Goal: Information Seeking & Learning: Learn about a topic

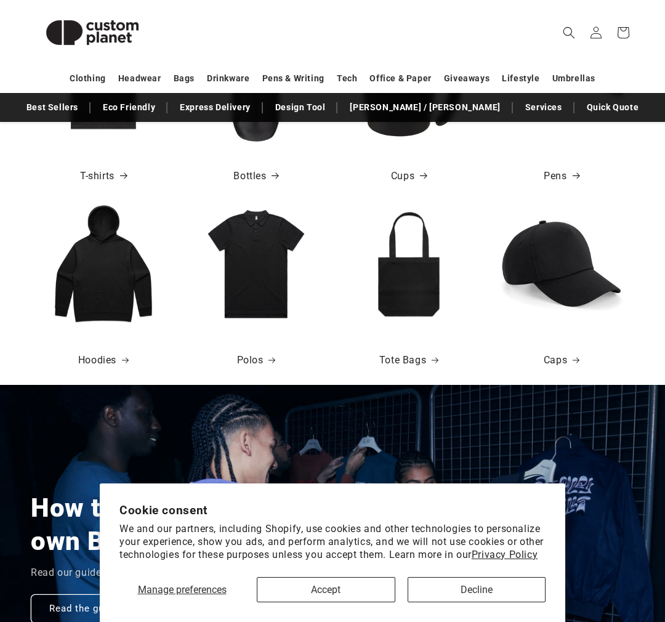
scroll to position [602, 0]
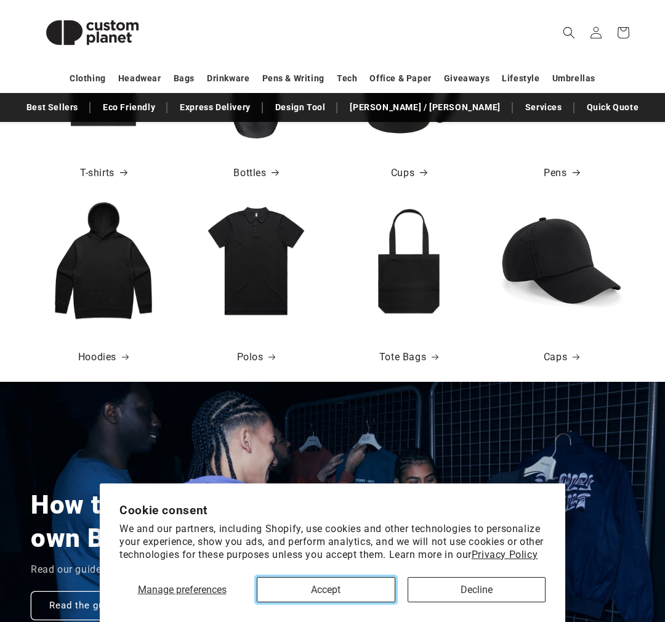
click at [362, 591] on button "Accept" at bounding box center [326, 589] width 139 height 25
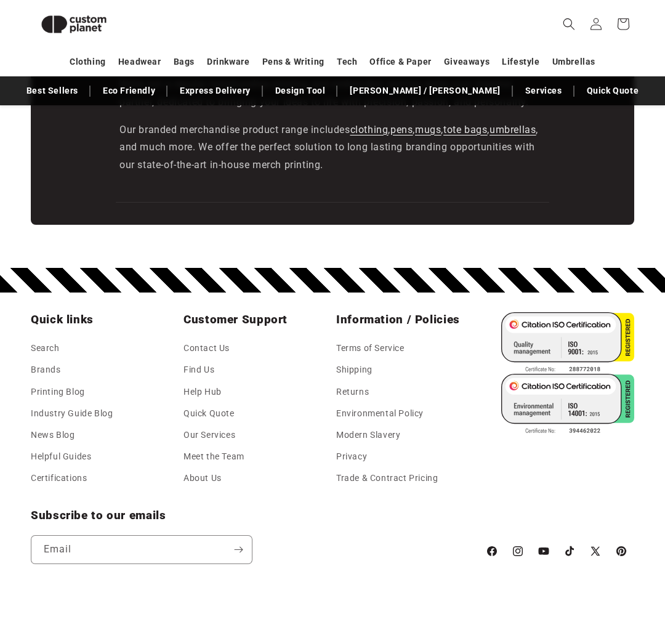
scroll to position [0, 665]
click at [220, 458] on link "Meet the Team" at bounding box center [214, 457] width 61 height 22
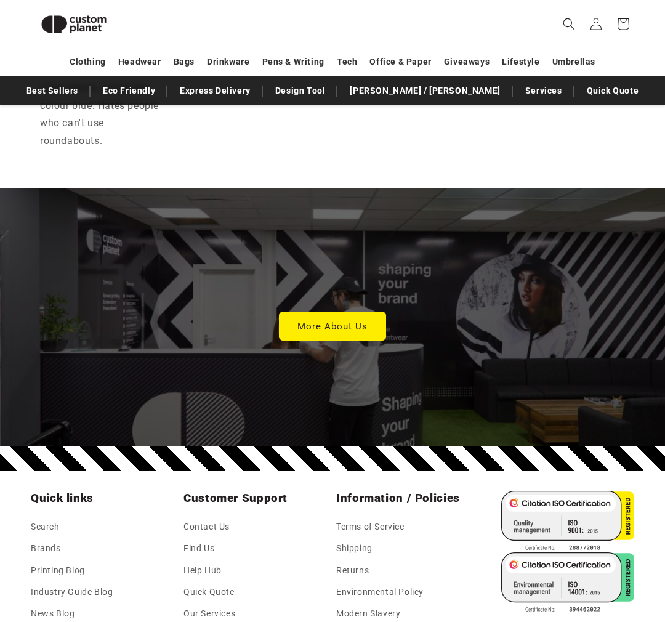
scroll to position [3463, 0]
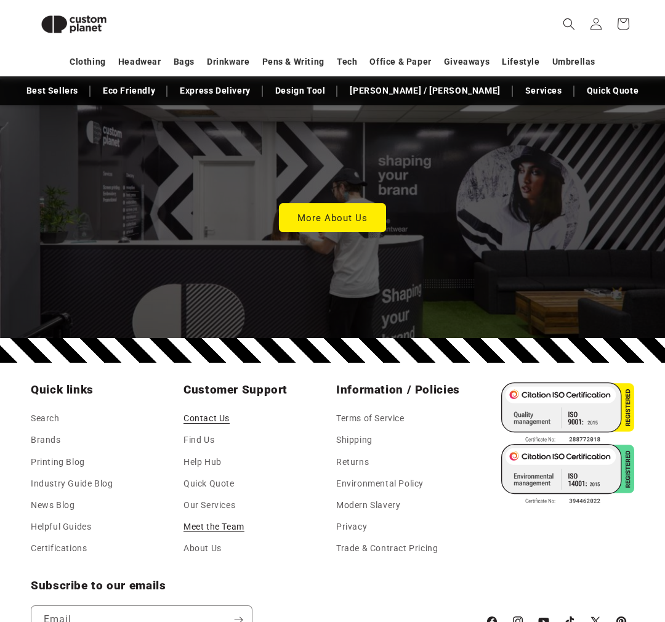
click at [206, 411] on link "Contact Us" at bounding box center [207, 420] width 46 height 18
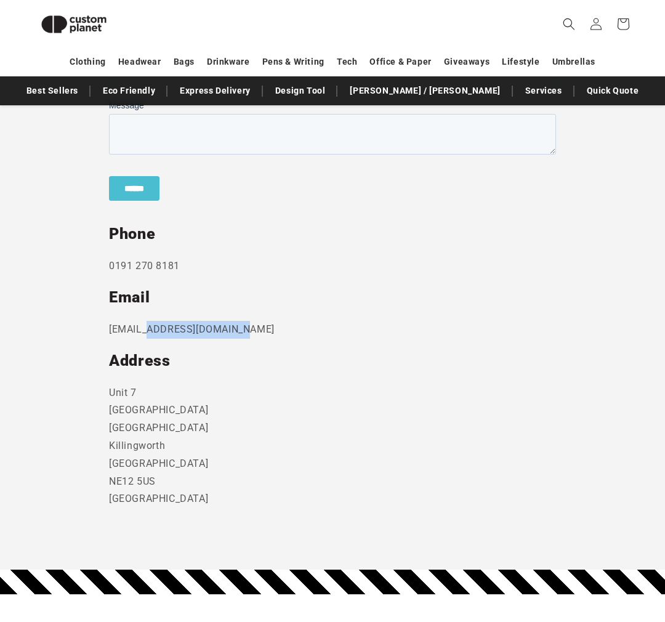
scroll to position [535, 0]
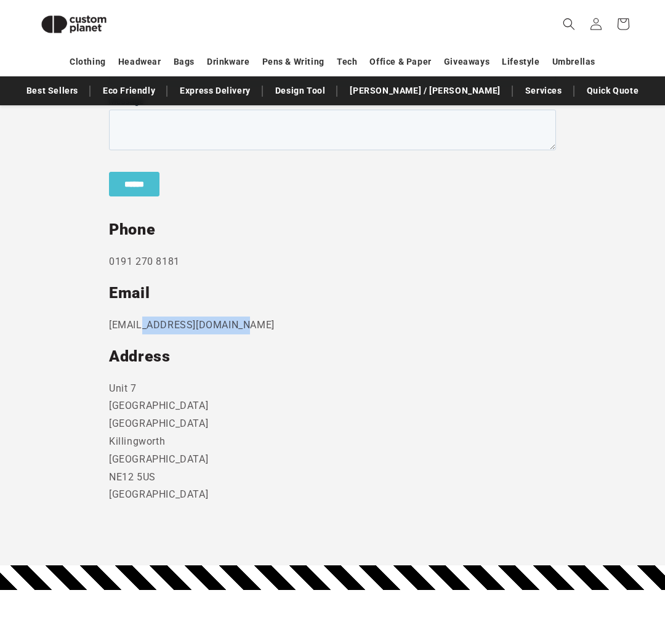
drag, startPoint x: 252, startPoint y: 328, endPoint x: 145, endPoint y: 330, distance: 107.2
click at [145, 330] on p "sales@customplanet.co.uk" at bounding box center [332, 326] width 447 height 18
copy p "customplanet.co.uk"
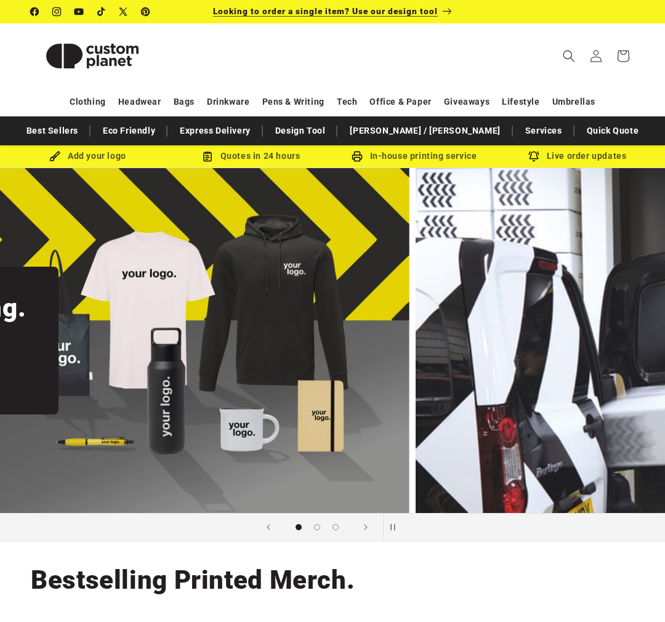
scroll to position [0, 636]
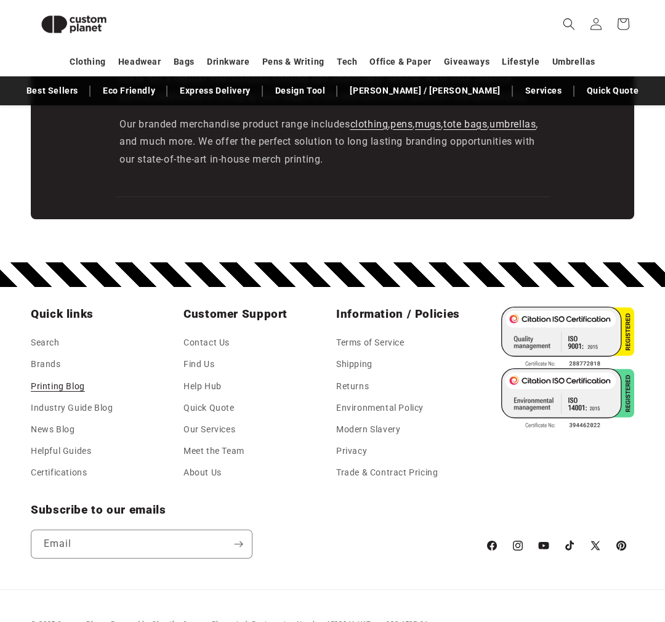
scroll to position [0, 1331]
click at [60, 389] on link "Printing Blog" at bounding box center [58, 387] width 54 height 22
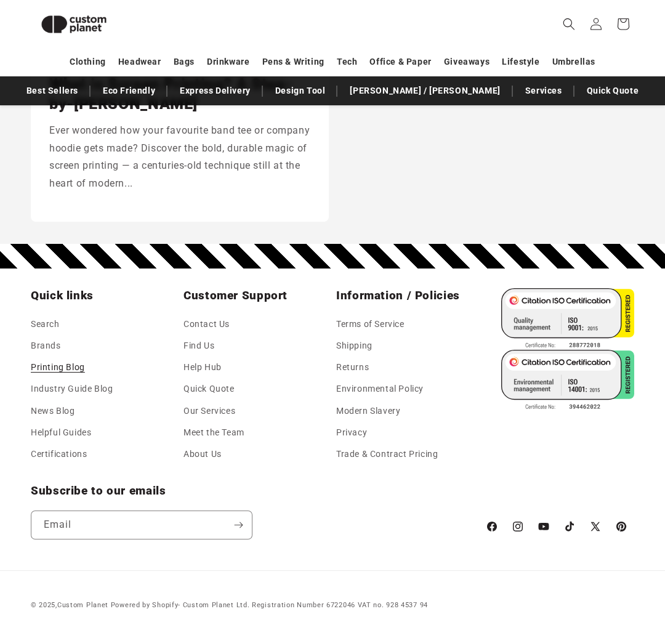
scroll to position [357, 0]
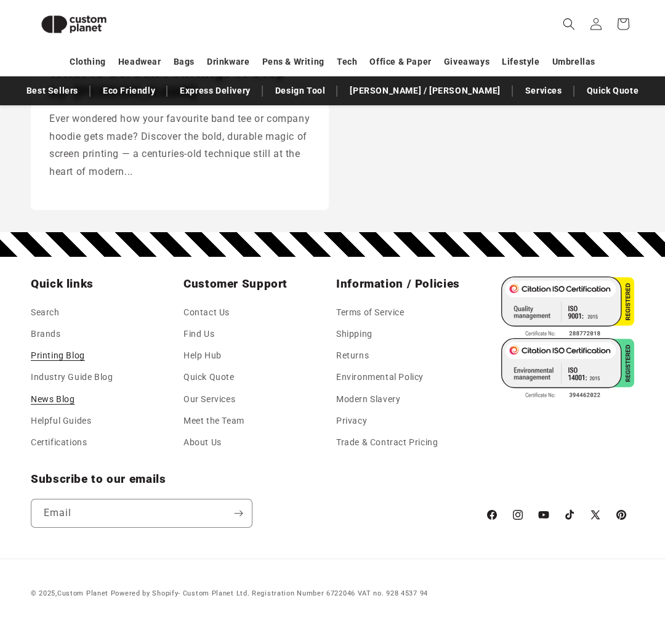
click at [57, 398] on link "News Blog" at bounding box center [53, 400] width 44 height 22
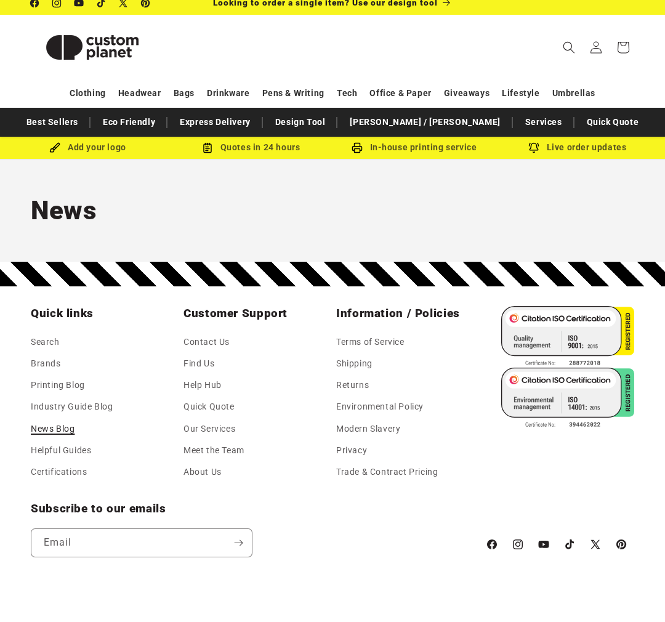
scroll to position [38, 0]
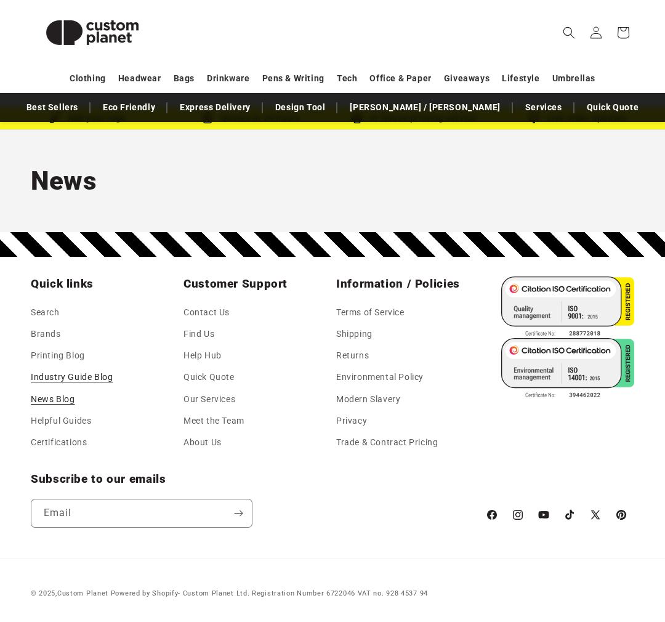
click at [59, 376] on link "Industry Guide Blog" at bounding box center [72, 378] width 82 height 22
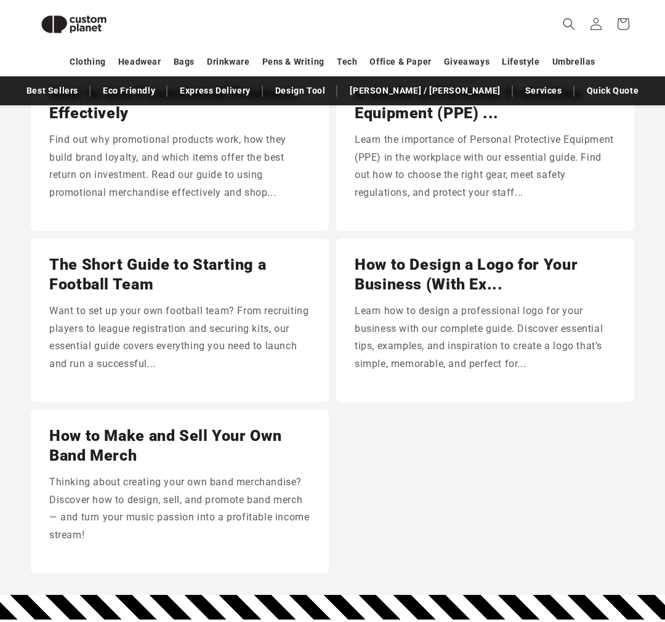
scroll to position [528, 0]
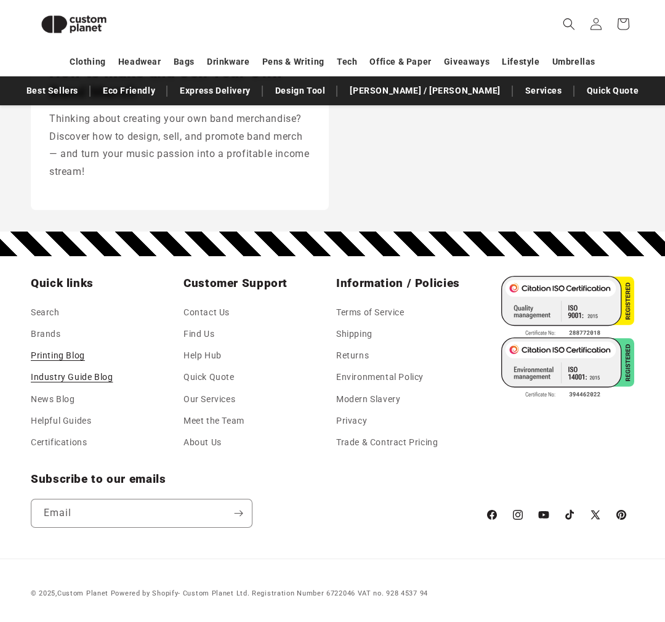
click at [59, 360] on link "Printing Blog" at bounding box center [58, 356] width 54 height 22
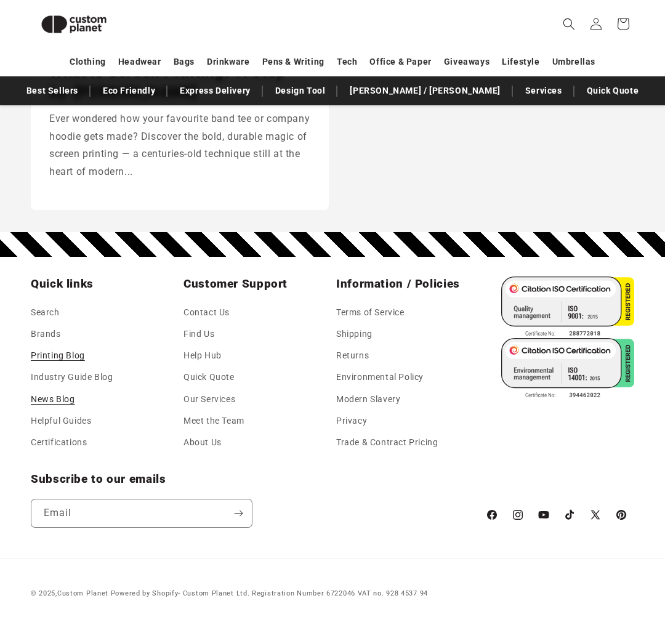
scroll to position [357, 0]
click at [59, 380] on link "Industry Guide Blog" at bounding box center [72, 378] width 82 height 22
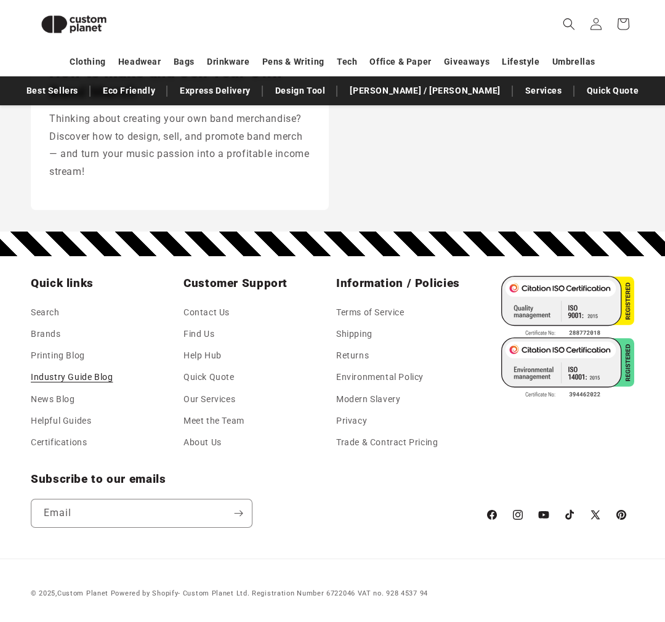
scroll to position [528, 0]
click at [208, 397] on link "Our Services" at bounding box center [210, 400] width 52 height 22
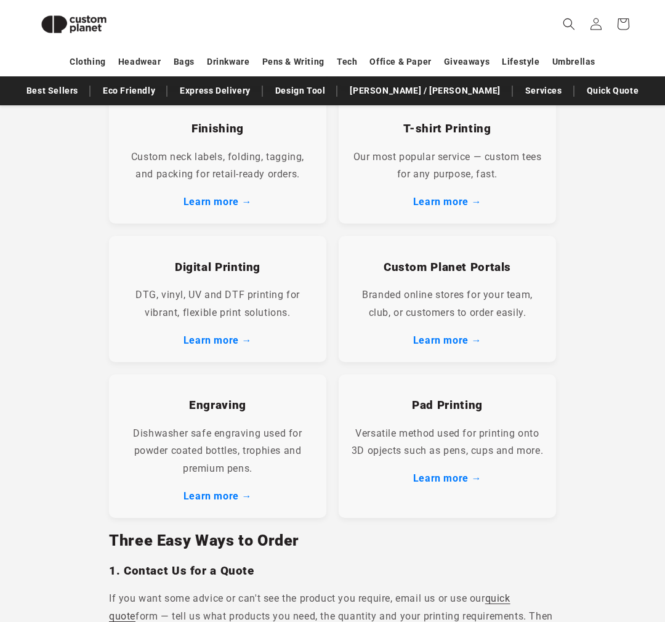
scroll to position [414, 0]
click at [217, 345] on link "Learn more →" at bounding box center [218, 340] width 68 height 12
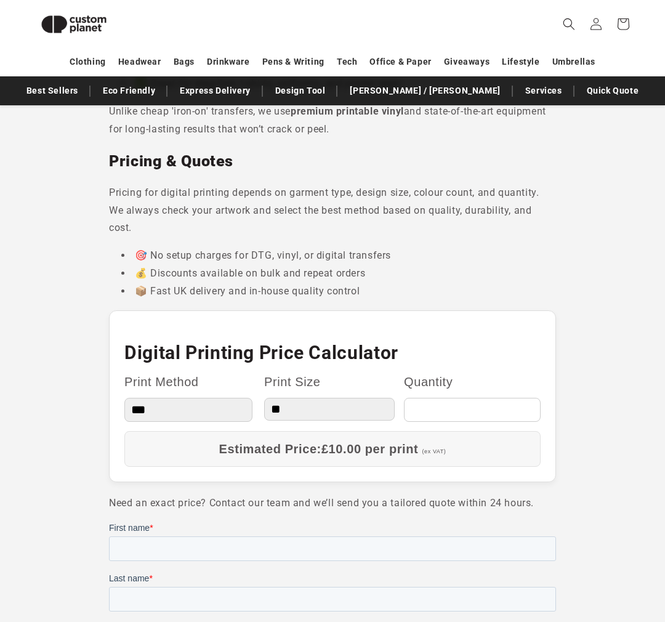
scroll to position [919, 0]
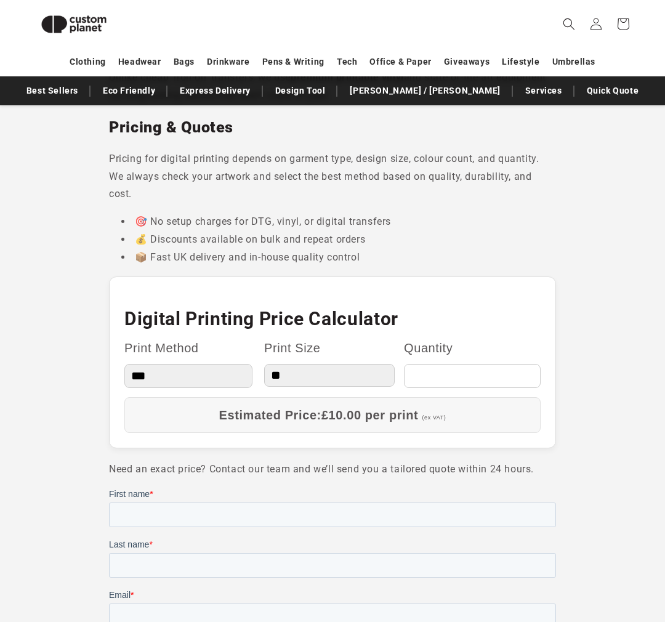
click at [169, 369] on select "**********" at bounding box center [188, 376] width 128 height 24
click at [124, 364] on select "**********" at bounding box center [188, 376] width 128 height 24
click at [370, 378] on select "** **" at bounding box center [329, 375] width 131 height 23
select select "**"
click at [264, 364] on select "** **" at bounding box center [329, 375] width 131 height 23
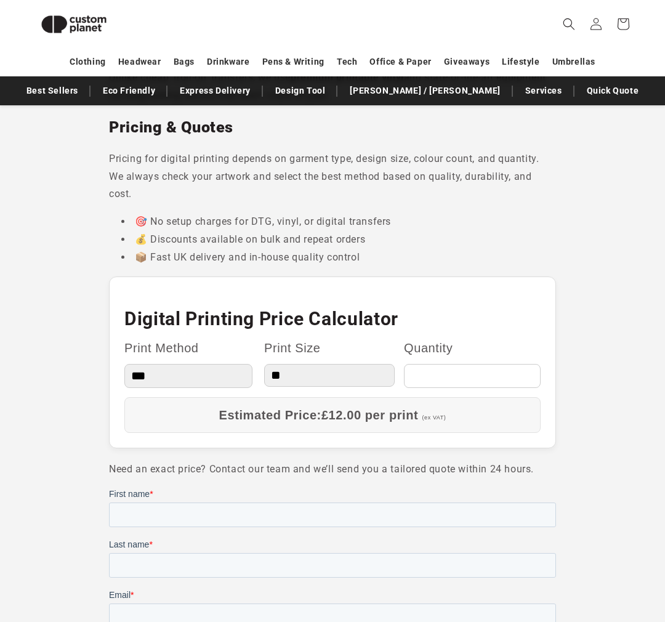
click at [437, 376] on input "*" at bounding box center [472, 376] width 137 height 24
click at [530, 373] on input "*" at bounding box center [472, 376] width 137 height 24
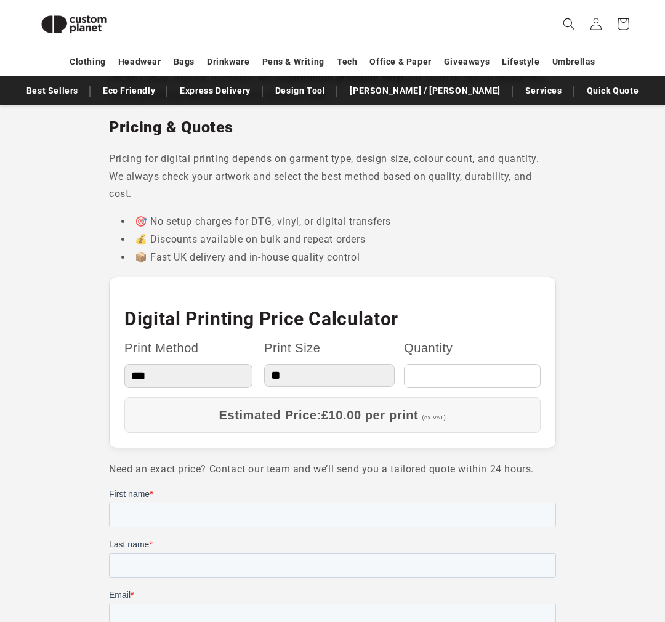
click at [530, 373] on input "*" at bounding box center [472, 376] width 137 height 24
type input "*"
click at [530, 373] on input "*" at bounding box center [472, 376] width 137 height 24
click at [222, 377] on select "**********" at bounding box center [188, 376] width 128 height 24
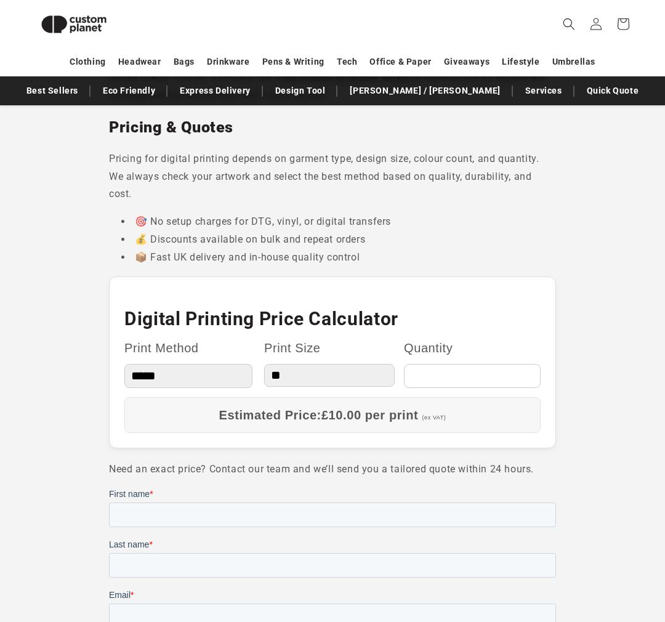
click at [124, 364] on select "**********" at bounding box center [188, 376] width 128 height 24
click at [194, 373] on select "**********" at bounding box center [188, 376] width 128 height 24
select select "***"
click at [124, 364] on select "**********" at bounding box center [188, 376] width 128 height 24
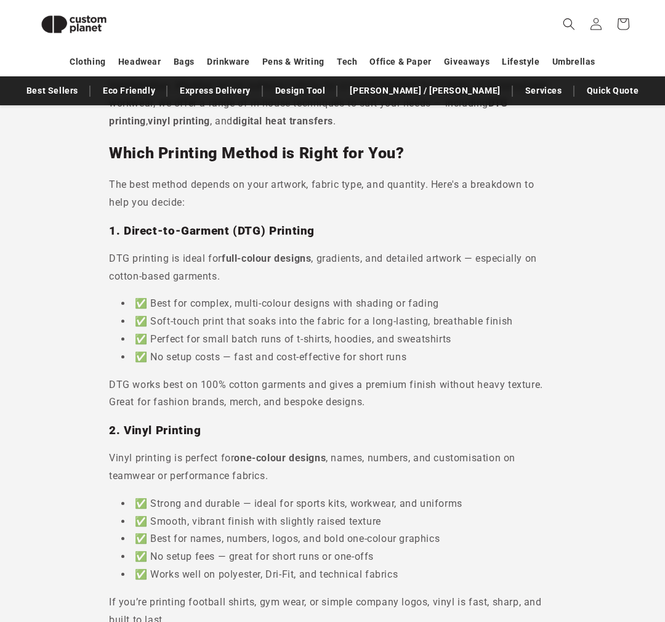
scroll to position [0, 0]
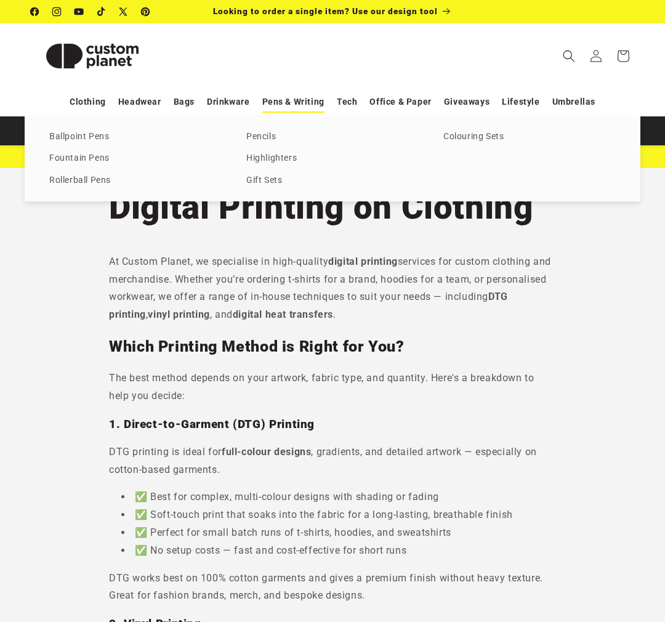
click at [312, 105] on link "Pens & Writing" at bounding box center [293, 102] width 62 height 22
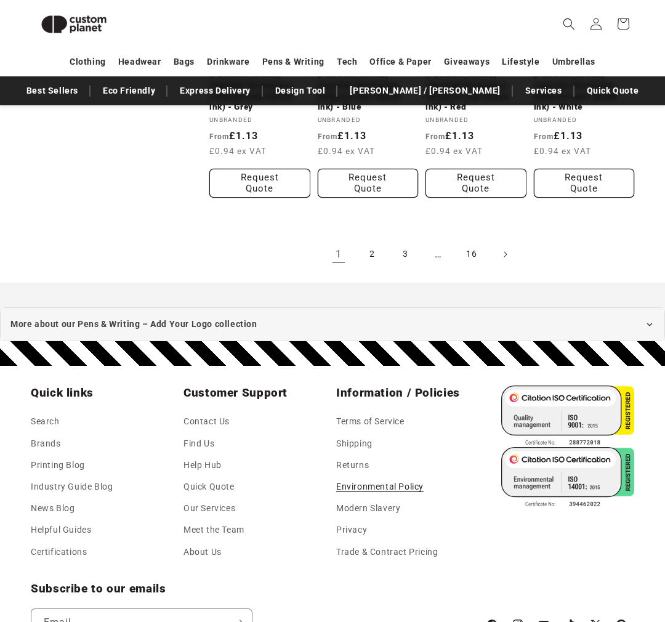
scroll to position [2359, 0]
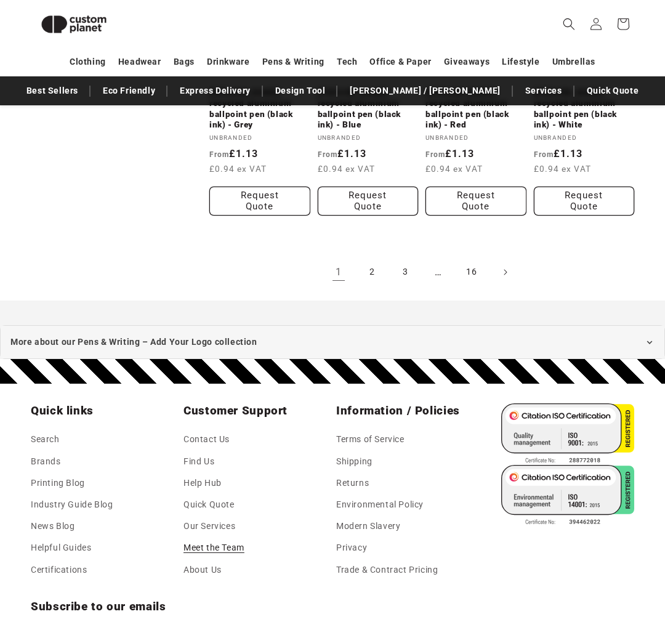
click at [233, 537] on link "Meet the Team" at bounding box center [214, 548] width 61 height 22
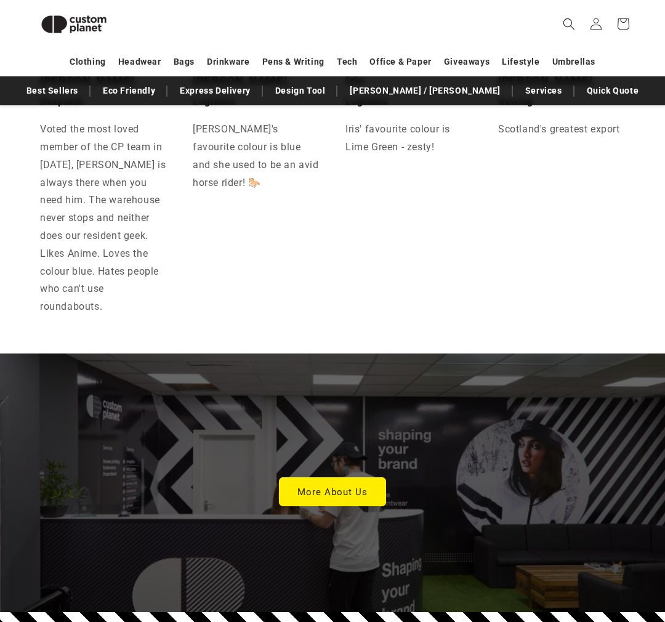
scroll to position [3190, 0]
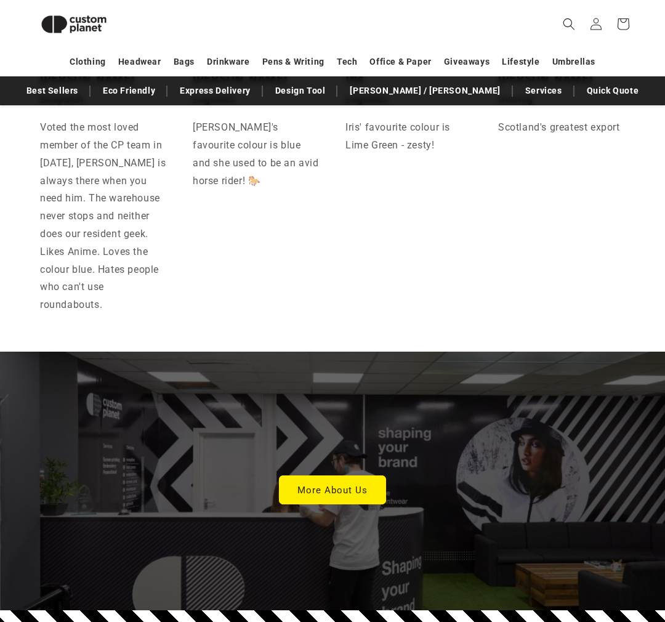
click at [398, 232] on div "Finishing & Sewing Dan Despatch Voted the most loved member of the CP team in 2…" at bounding box center [332, 103] width 665 height 498
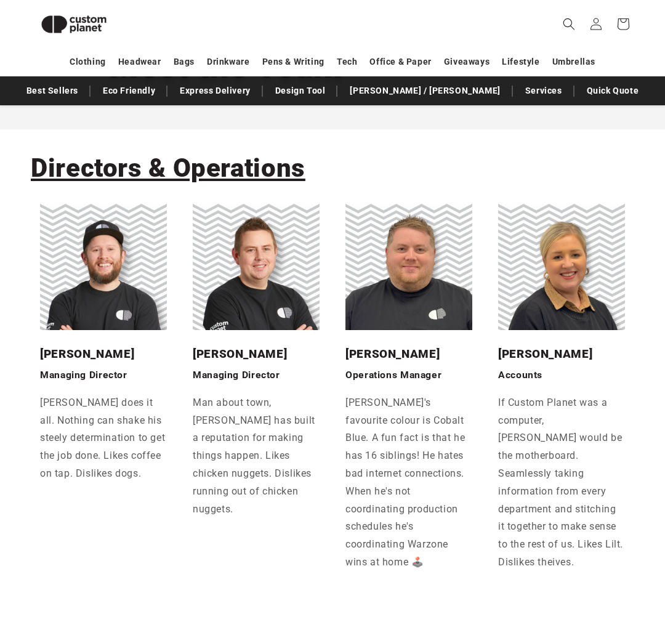
scroll to position [0, 0]
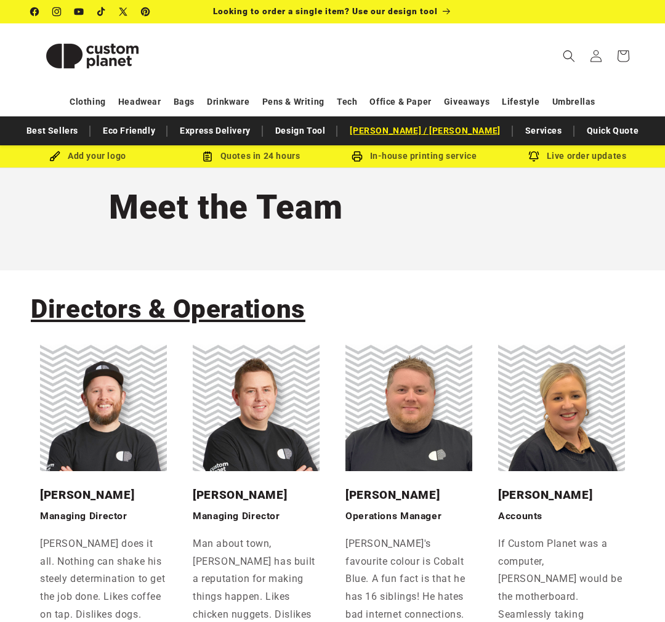
click at [422, 136] on link "[PERSON_NAME] / [PERSON_NAME]" at bounding box center [425, 131] width 163 height 22
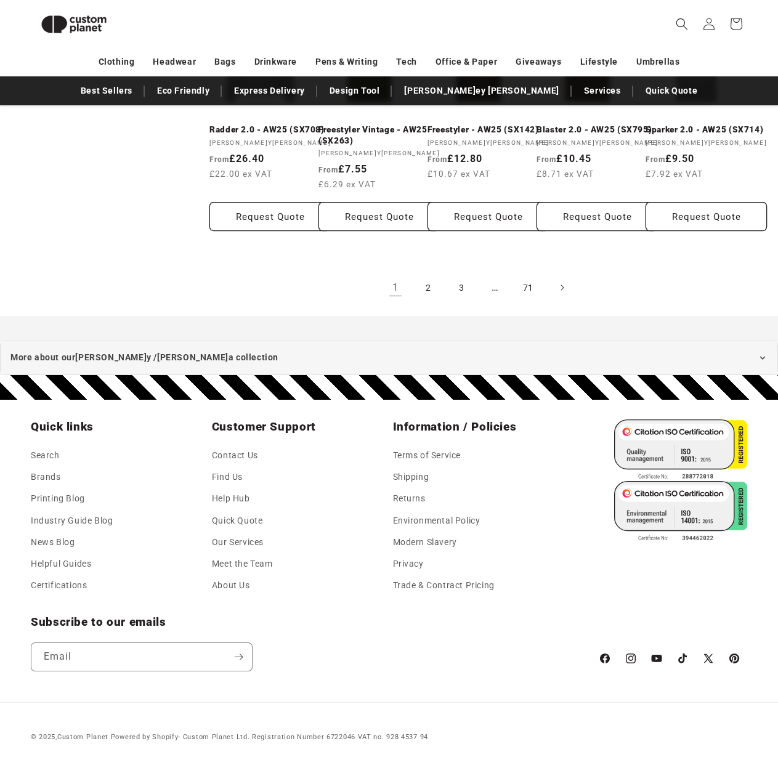
scroll to position [1087, 0]
click at [243, 545] on link "Our Services" at bounding box center [238, 543] width 52 height 22
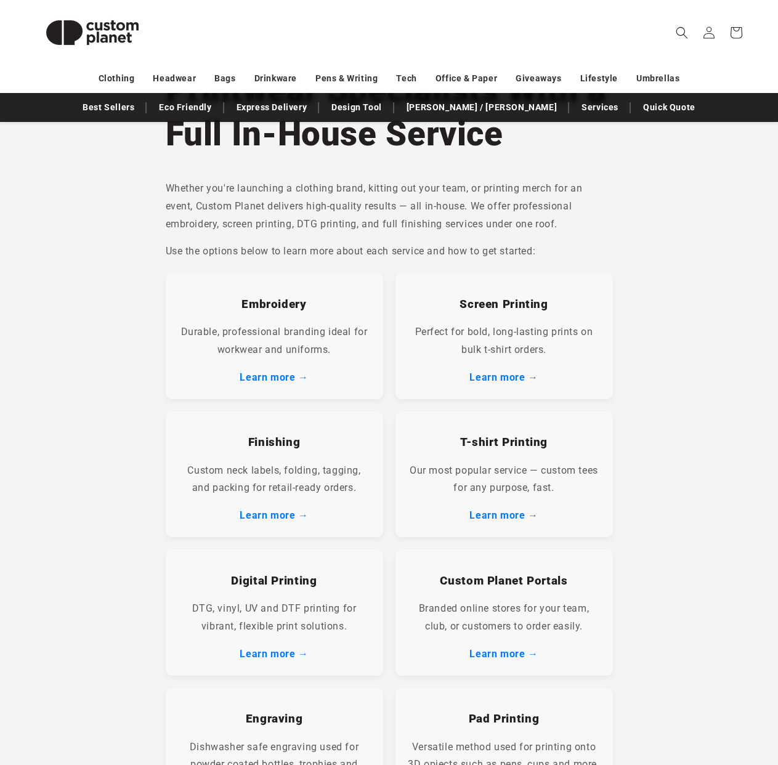
scroll to position [118, 0]
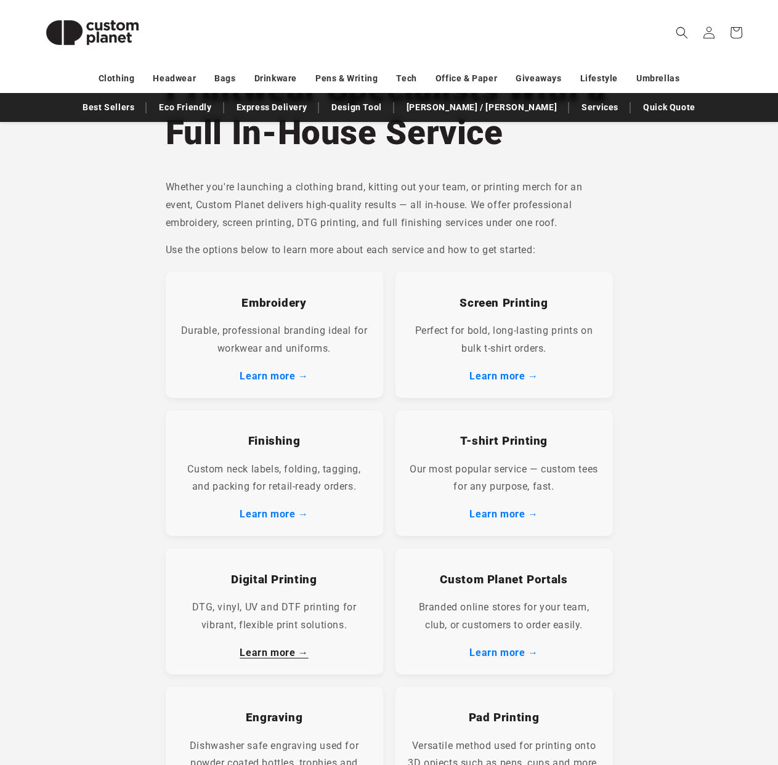
click at [272, 652] on link "Learn more →" at bounding box center [274, 653] width 68 height 12
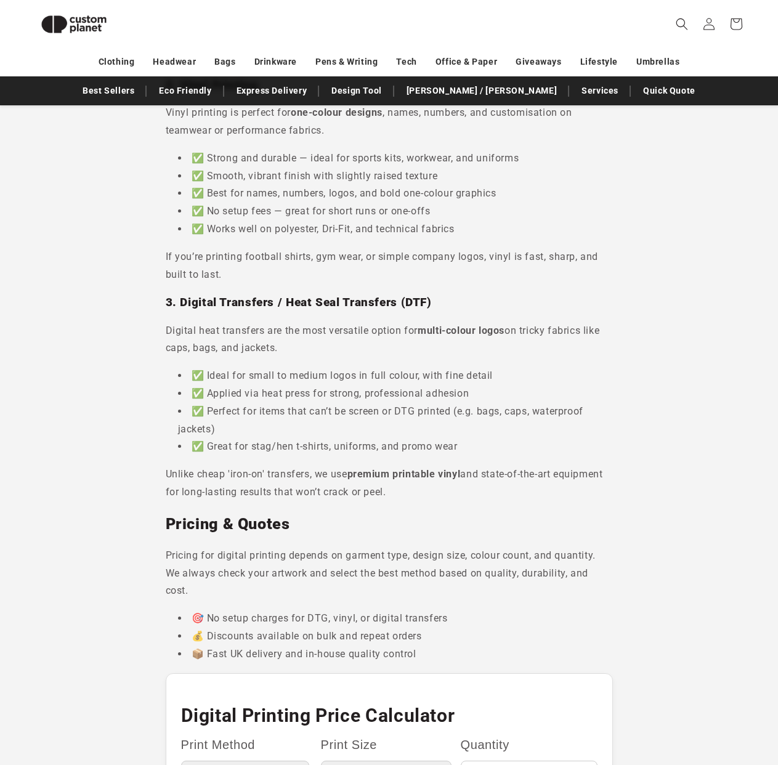
scroll to position [527, 0]
